Goal: Task Accomplishment & Management: Manage account settings

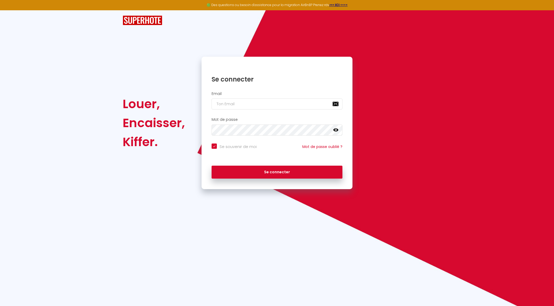
click at [252, 111] on div "Email" at bounding box center [277, 102] width 151 height 26
click at [259, 106] on input "email" at bounding box center [277, 103] width 131 height 11
type input "[DOMAIN_NAME][EMAIL_ADDRESS][DOMAIN_NAME]"
click at [289, 178] on div "Se connecter" at bounding box center [277, 173] width 151 height 24
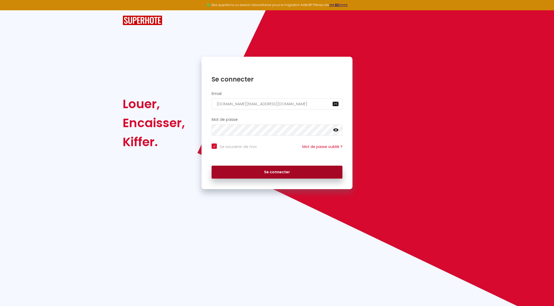
click at [284, 170] on button "Se connecter" at bounding box center [277, 172] width 131 height 13
checkbox input "true"
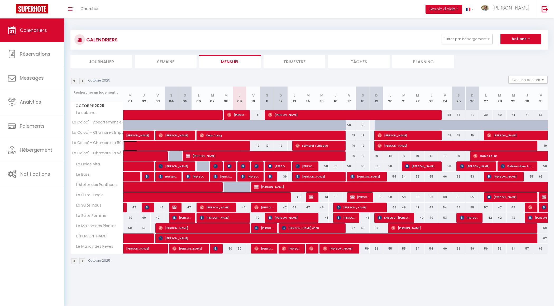
click at [239, 146] on span at bounding box center [185, 146] width 109 height 10
select select "OK"
select select "1"
select select "0"
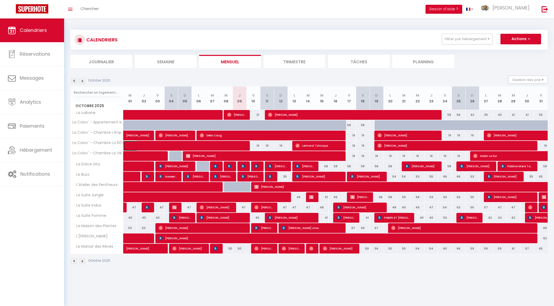
select select "1"
select select
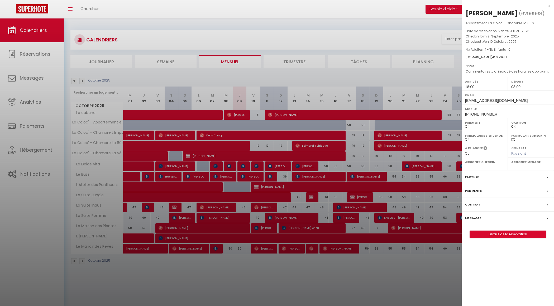
click at [296, 29] on div at bounding box center [277, 153] width 554 height 306
